Goal: Transaction & Acquisition: Purchase product/service

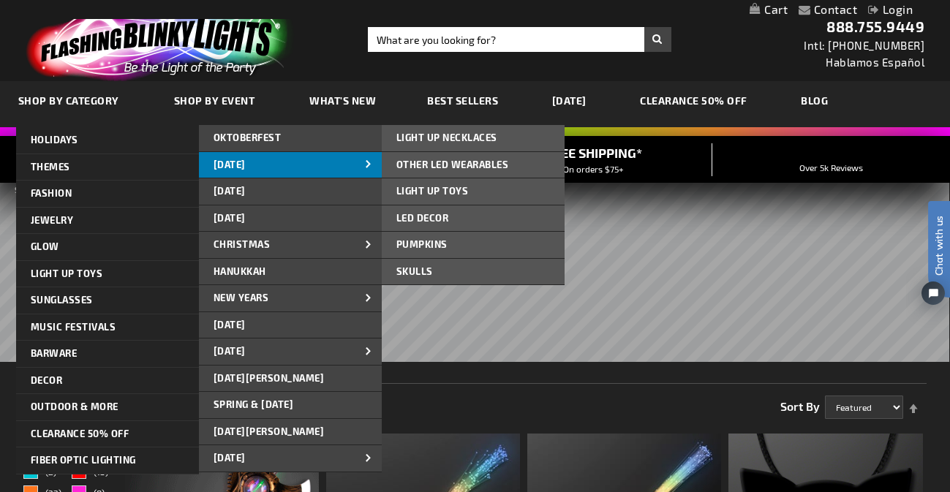
click at [222, 168] on span "[DATE]" at bounding box center [230, 165] width 32 height 12
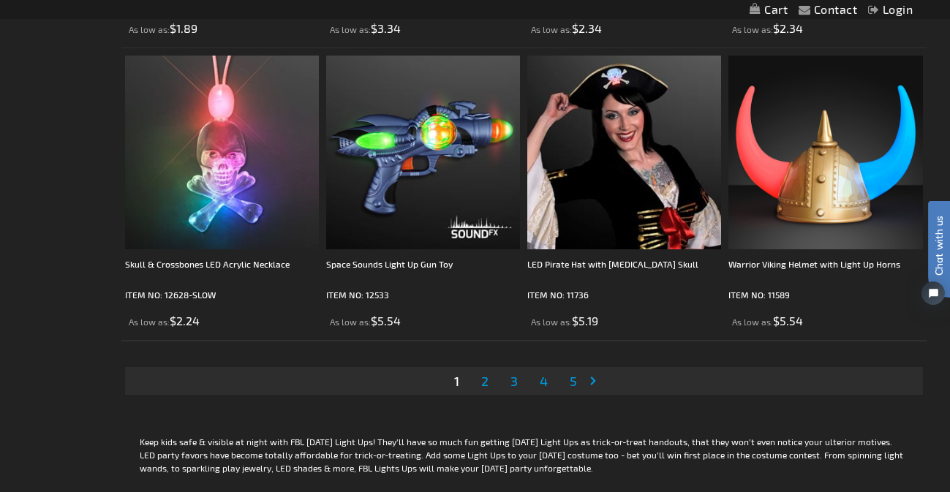
scroll to position [4494, 0]
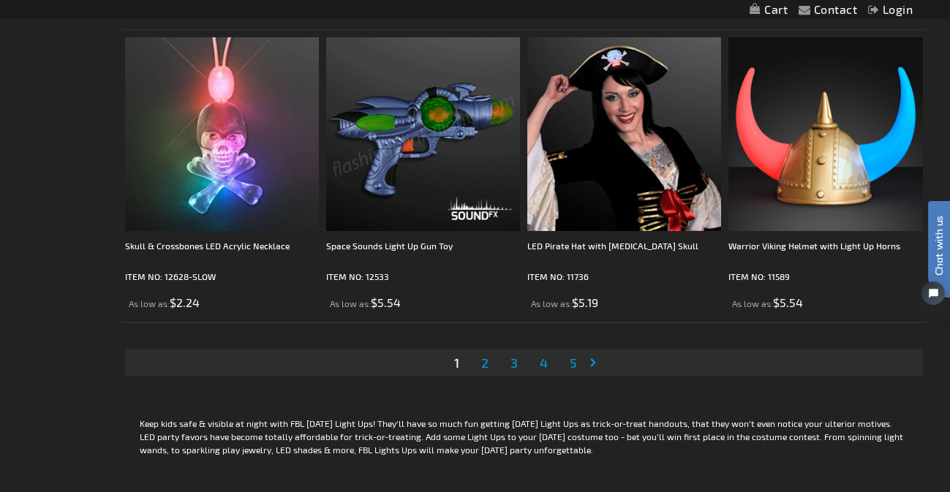
click at [484, 362] on span "2" at bounding box center [484, 363] width 7 height 16
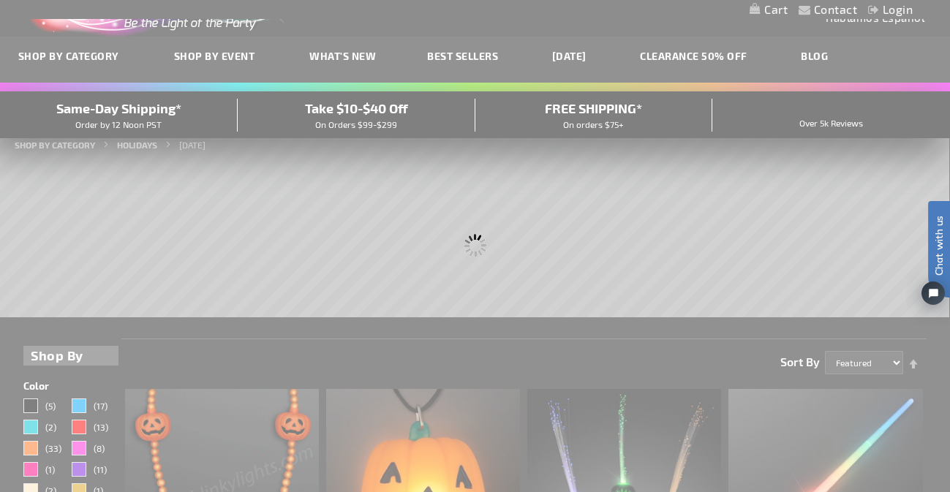
scroll to position [0, 0]
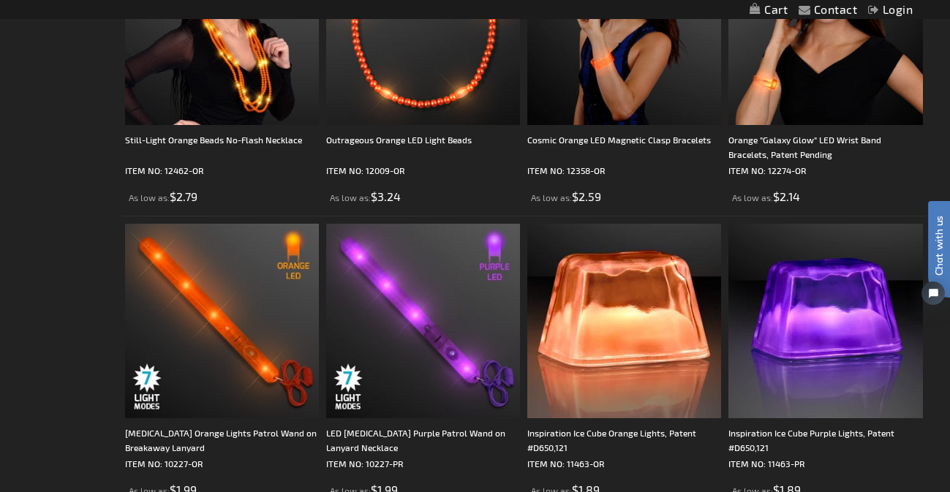
scroll to position [4018, 0]
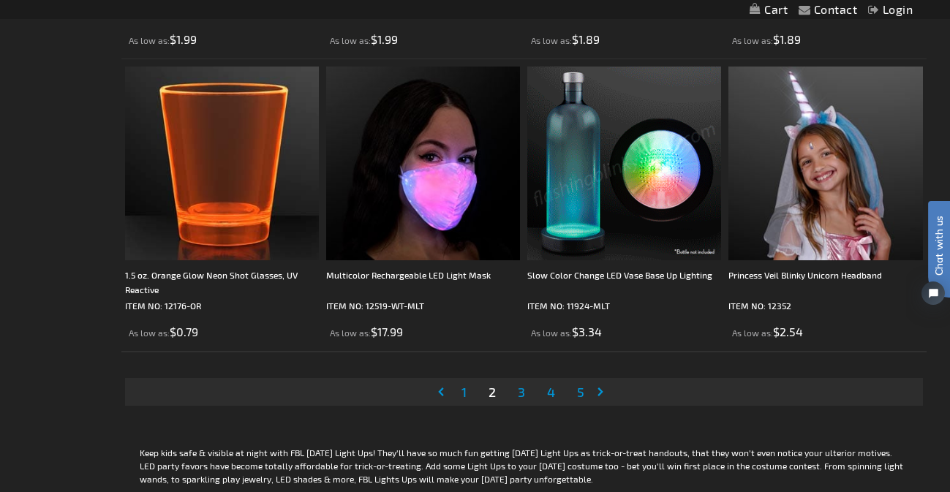
click at [520, 398] on span "3" at bounding box center [521, 392] width 7 height 16
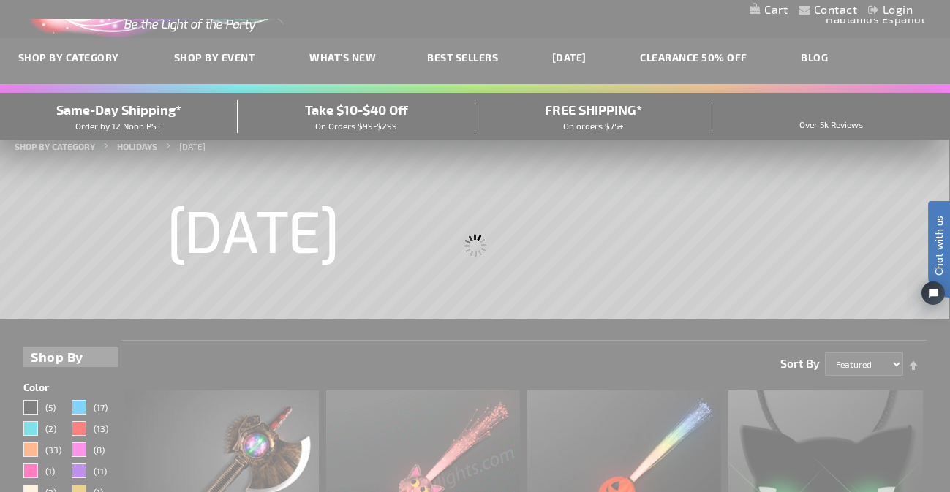
scroll to position [0, 0]
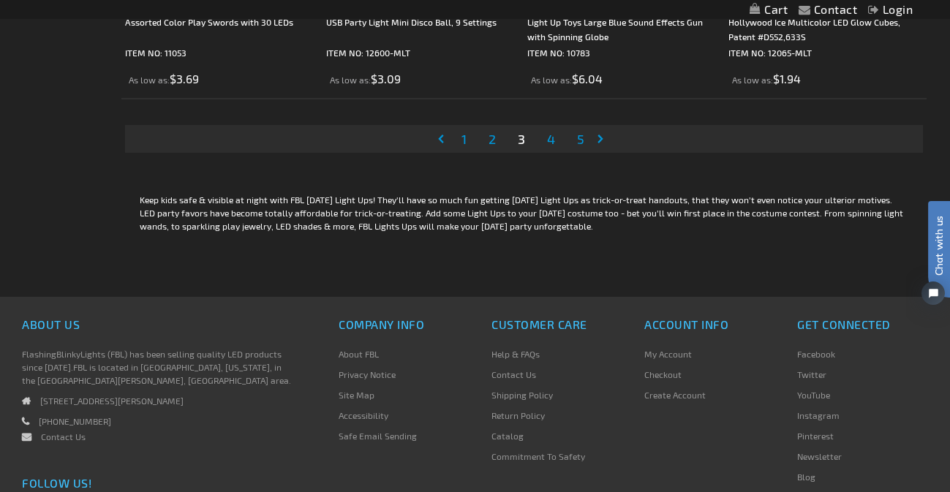
click at [552, 138] on span "4" at bounding box center [551, 139] width 8 height 16
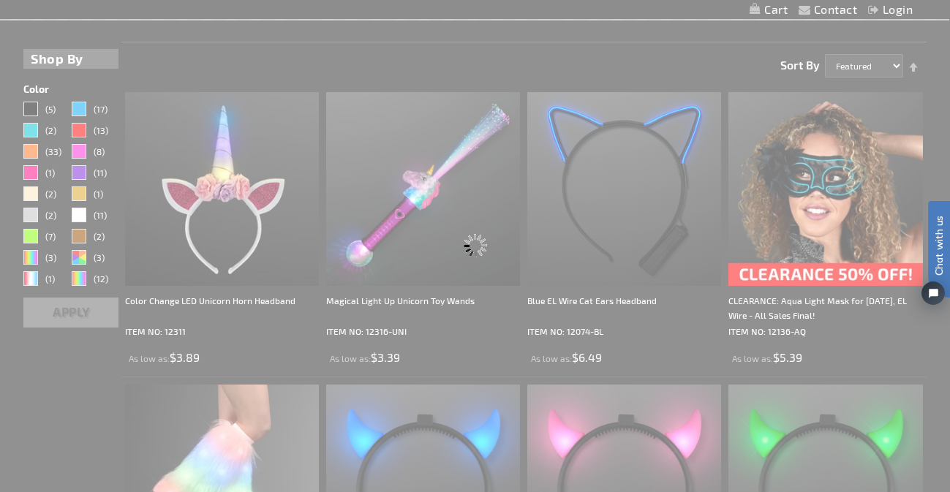
scroll to position [5, 0]
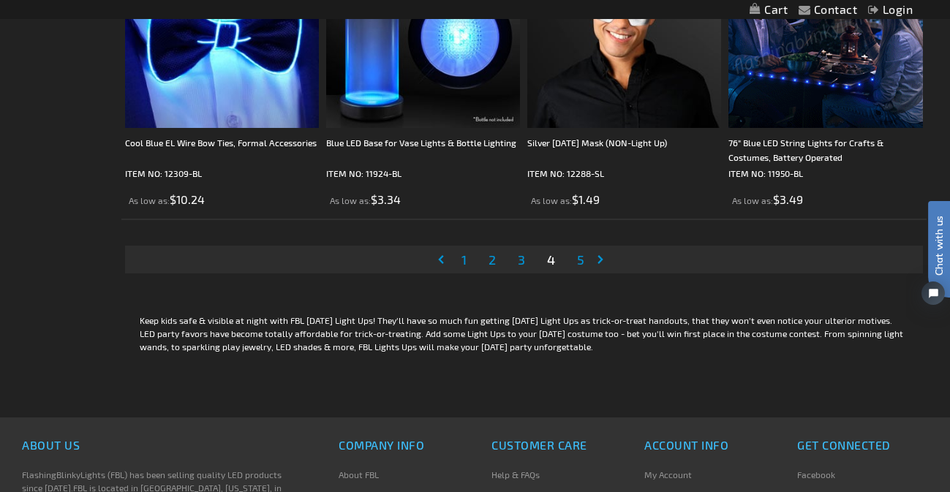
click at [580, 263] on span "5" at bounding box center [580, 260] width 7 height 16
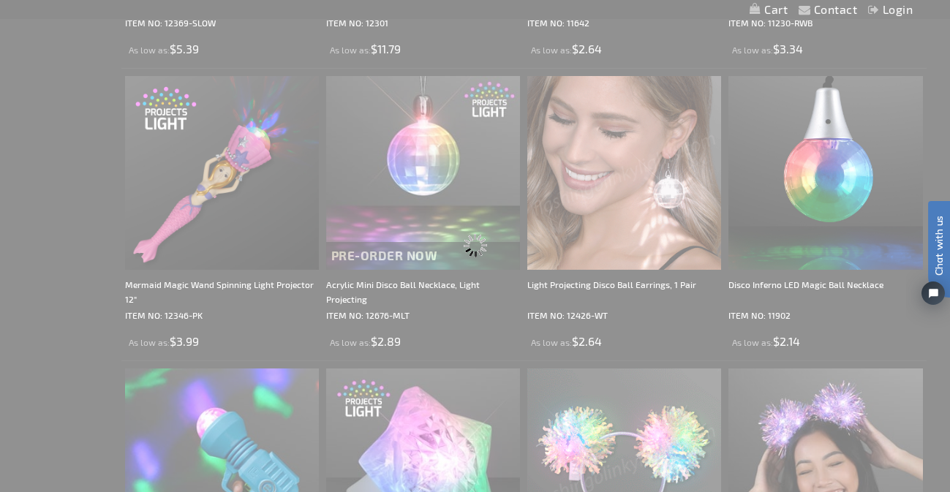
scroll to position [523, 0]
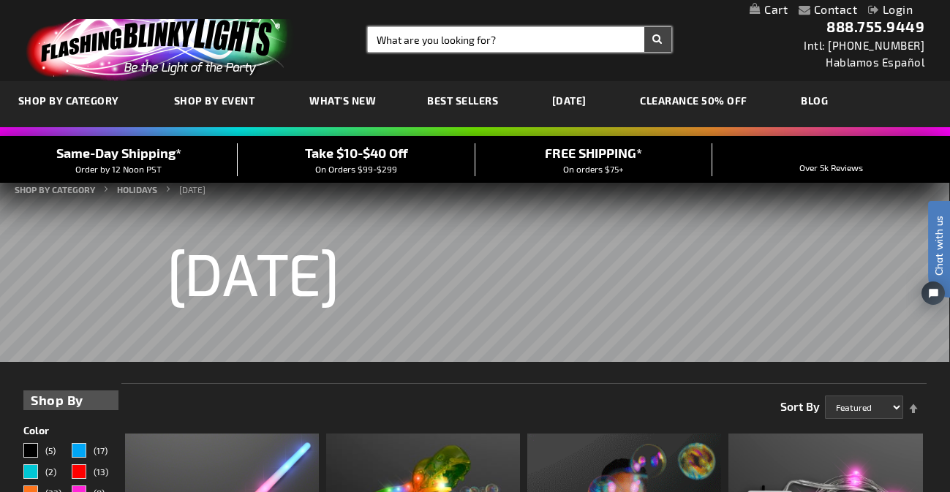
click at [483, 43] on input "Search" at bounding box center [519, 39] width 303 height 25
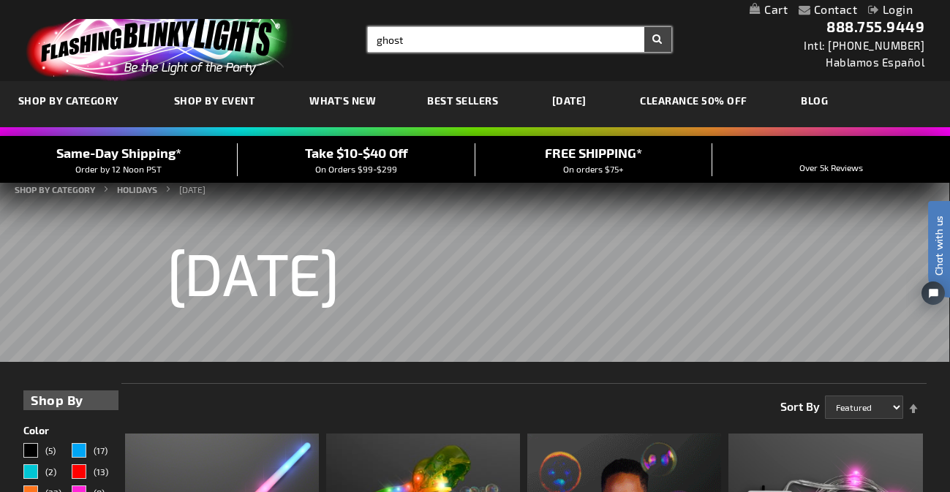
type input "ghost"
click at [644, 27] on button "Search" at bounding box center [657, 39] width 27 height 25
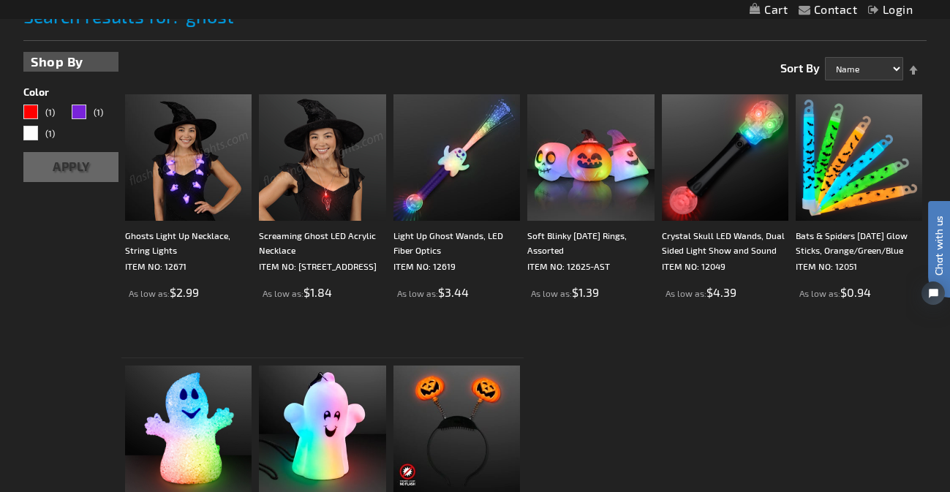
scroll to position [220, 0]
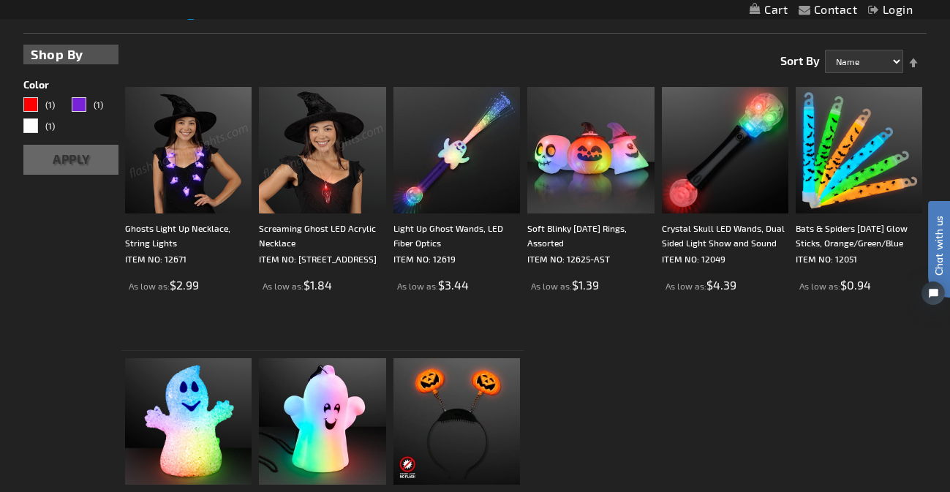
click at [200, 176] on img at bounding box center [188, 150] width 127 height 127
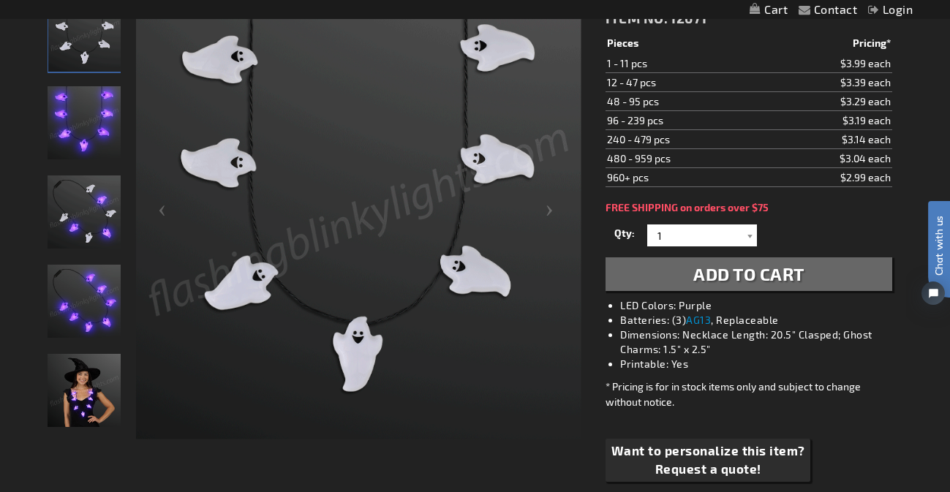
scroll to position [225, 0]
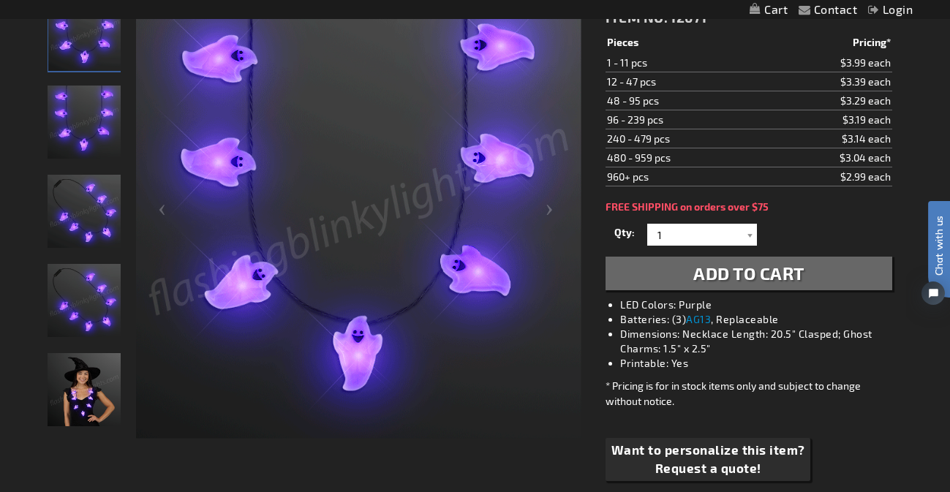
click at [108, 211] on img "Ghosts Light Up Necklace" at bounding box center [84, 211] width 73 height 73
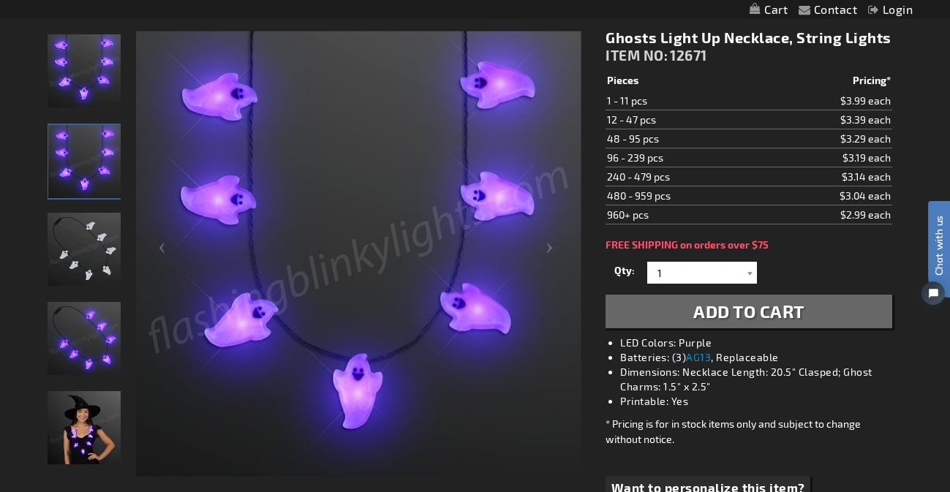
scroll to position [0, 0]
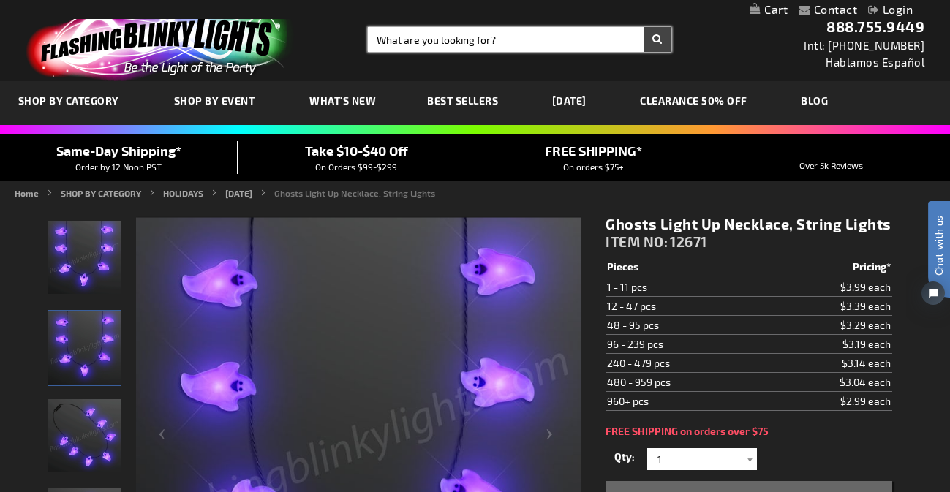
click at [479, 38] on input "Search" at bounding box center [519, 39] width 303 height 25
type input "expanding"
click at [644, 27] on button "Search" at bounding box center [657, 39] width 27 height 25
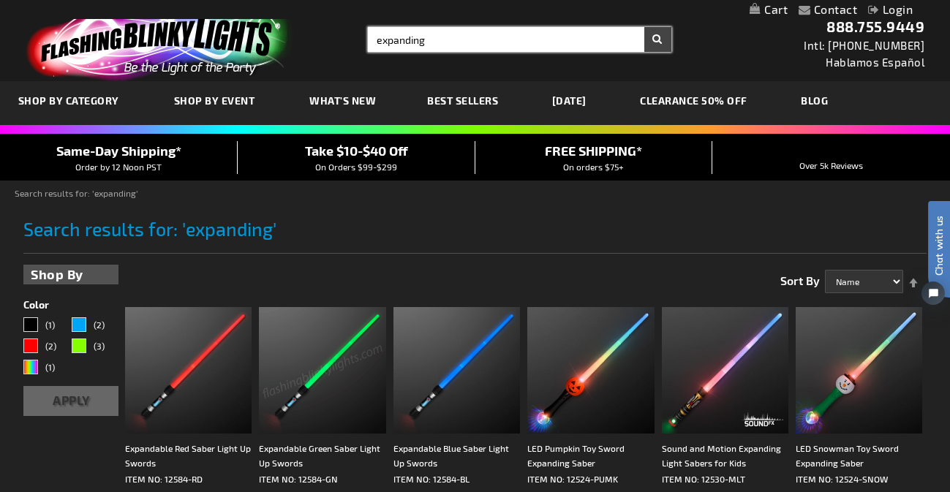
click at [404, 48] on input "expanding" at bounding box center [519, 39] width 303 height 25
type input "skull wand"
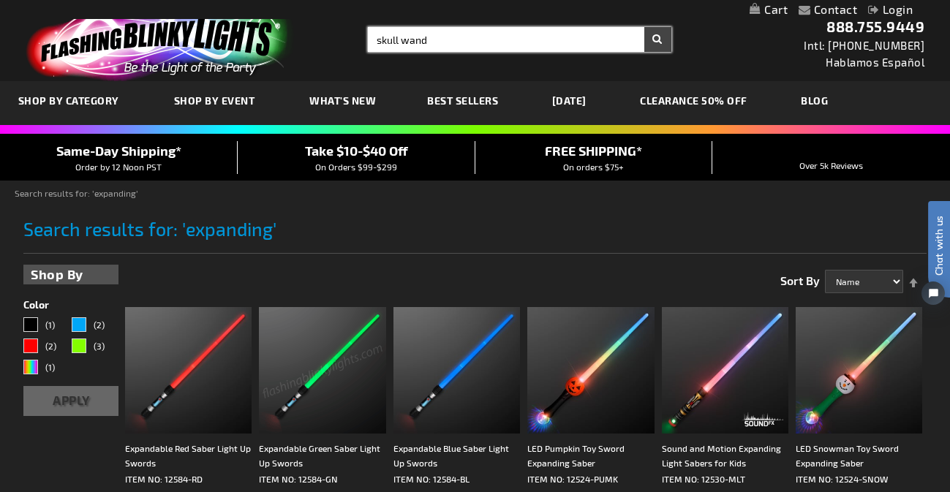
click at [644, 27] on button "Search" at bounding box center [657, 39] width 27 height 25
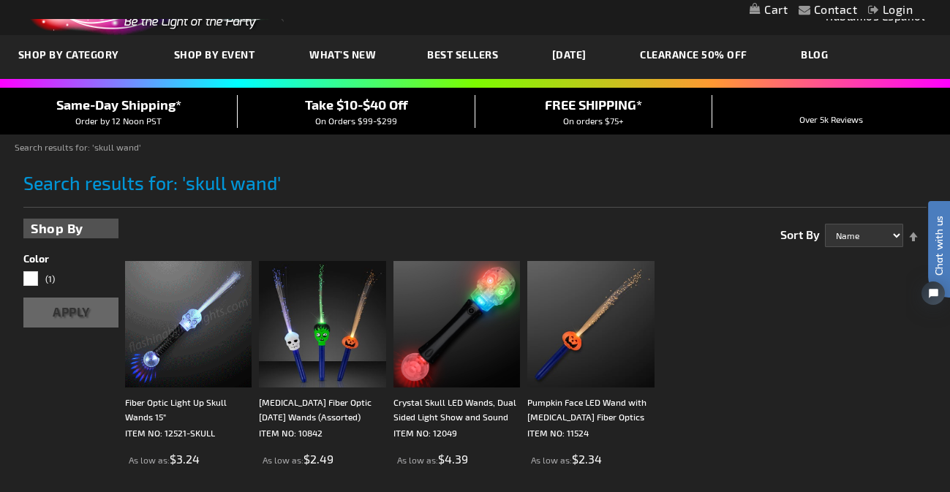
click at [196, 326] on img at bounding box center [188, 324] width 127 height 127
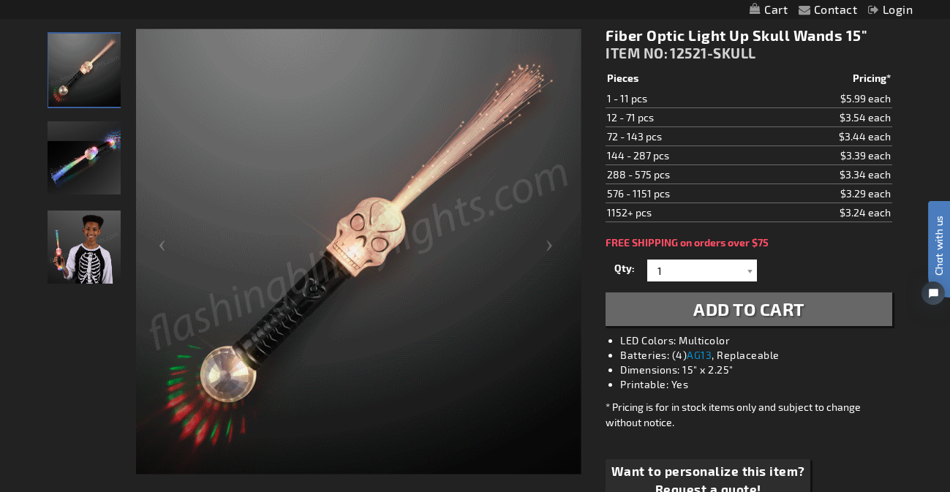
scroll to position [192, 0]
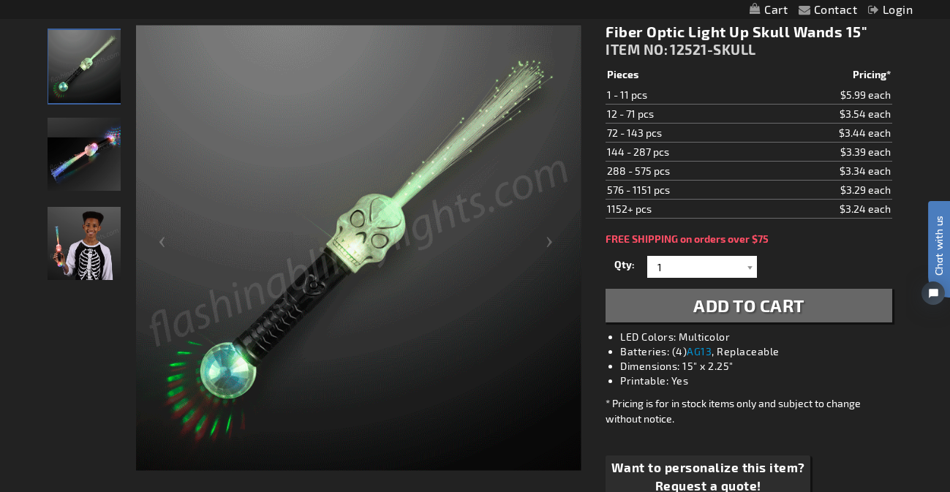
click at [94, 236] on img "Boy displaying Fiber Optic Light Up Skull Wand" at bounding box center [84, 243] width 73 height 73
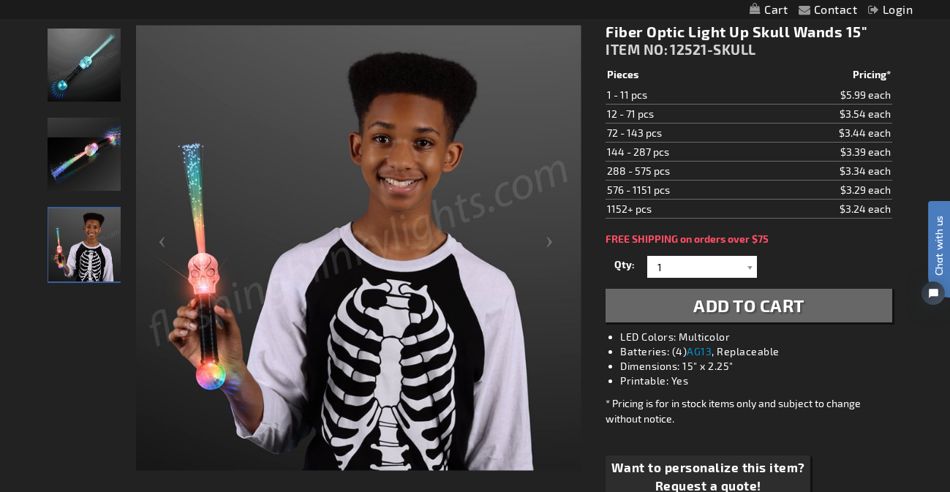
click at [77, 80] on img "Fiber Optic Light Up Skull Wand" at bounding box center [84, 65] width 73 height 73
